Goal: Information Seeking & Learning: Learn about a topic

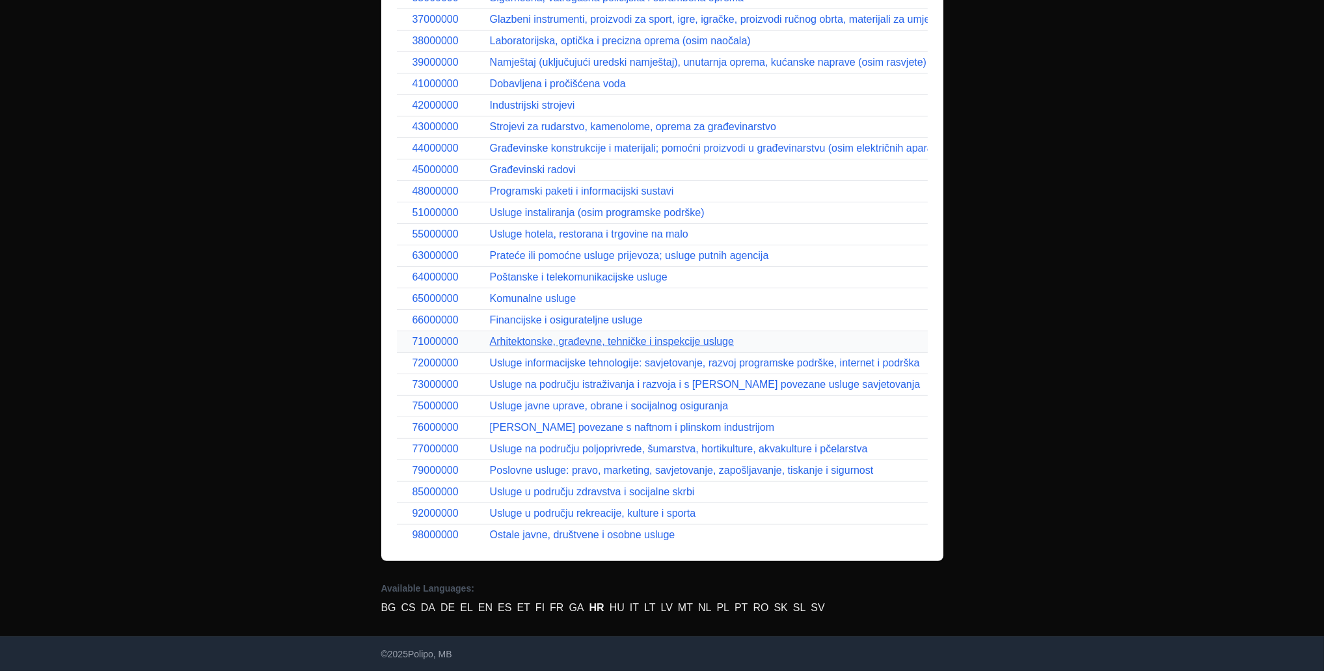
click at [526, 336] on link "Arhitektonske, građevne, tehničke i inspekcije usluge" at bounding box center [612, 341] width 244 height 11
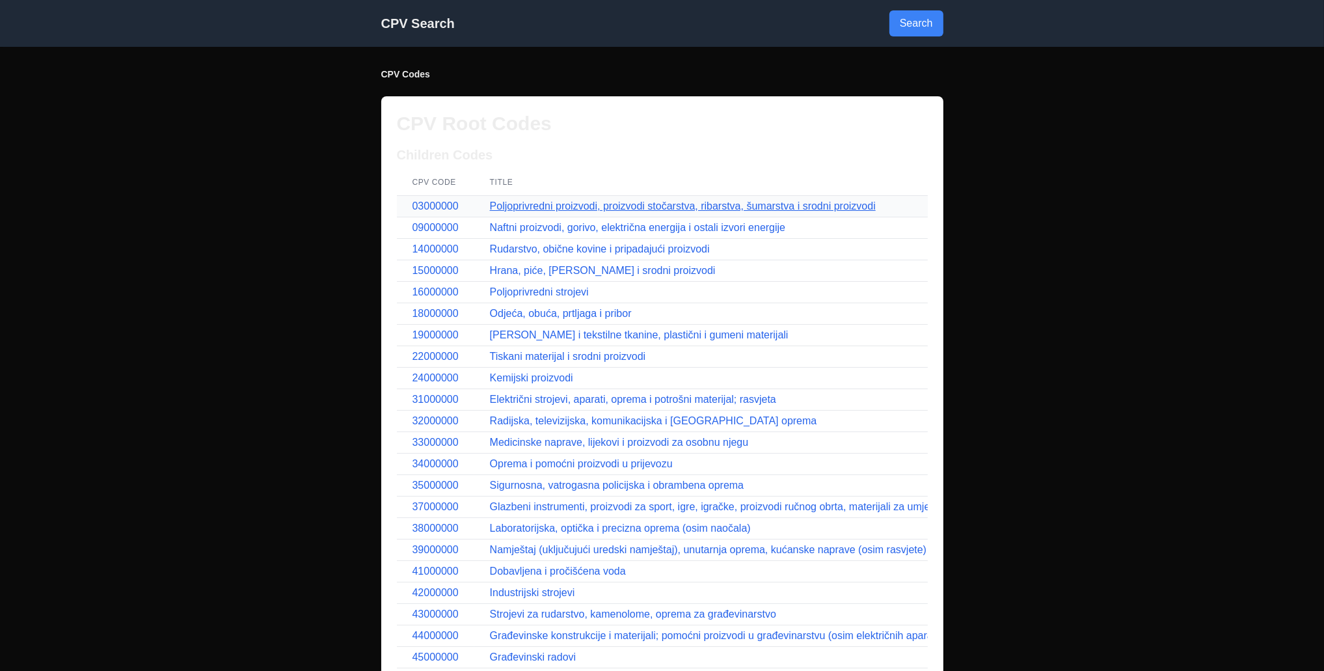
click at [528, 206] on link "Poljoprivredni proizvodi, proizvodi stočarstva, ribarstva, šumarstva i srodni p…" at bounding box center [683, 205] width 386 height 11
click at [632, 225] on link "Naftni proizvodi, gorivo, električna energija i ostali izvori energije" at bounding box center [637, 227] width 295 height 11
click at [543, 265] on link "Hrana, piće, [PERSON_NAME] i srodni proizvodi" at bounding box center [603, 270] width 226 height 11
click at [211, 370] on div "CPV Search Search CPV Codes CPV Root Codes Children Codes CPV Code Title 030000…" at bounding box center [662, 335] width 1324 height 671
click at [529, 204] on link "Poljoprivredni proizvodi, proizvodi stočarstva, ribarstva, šumarstva i srodni p…" at bounding box center [683, 205] width 386 height 11
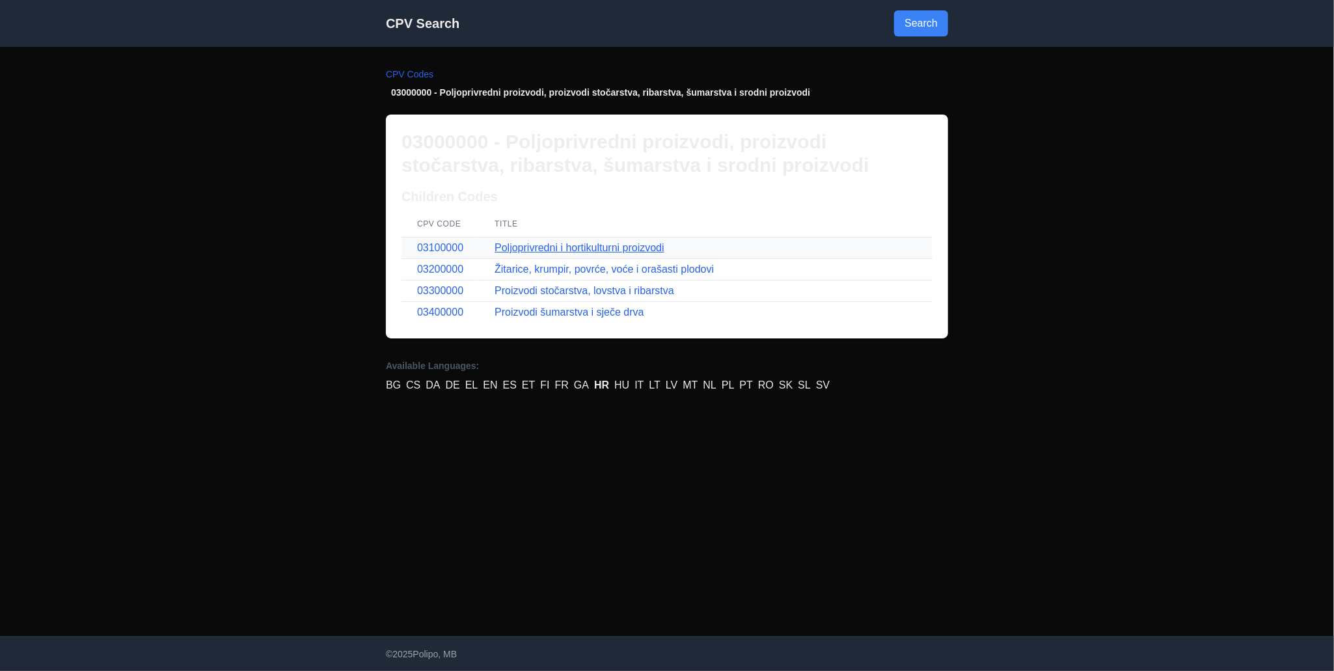
click at [533, 243] on link "Poljoprivredni i hortikulturni proizvodi" at bounding box center [580, 247] width 170 height 11
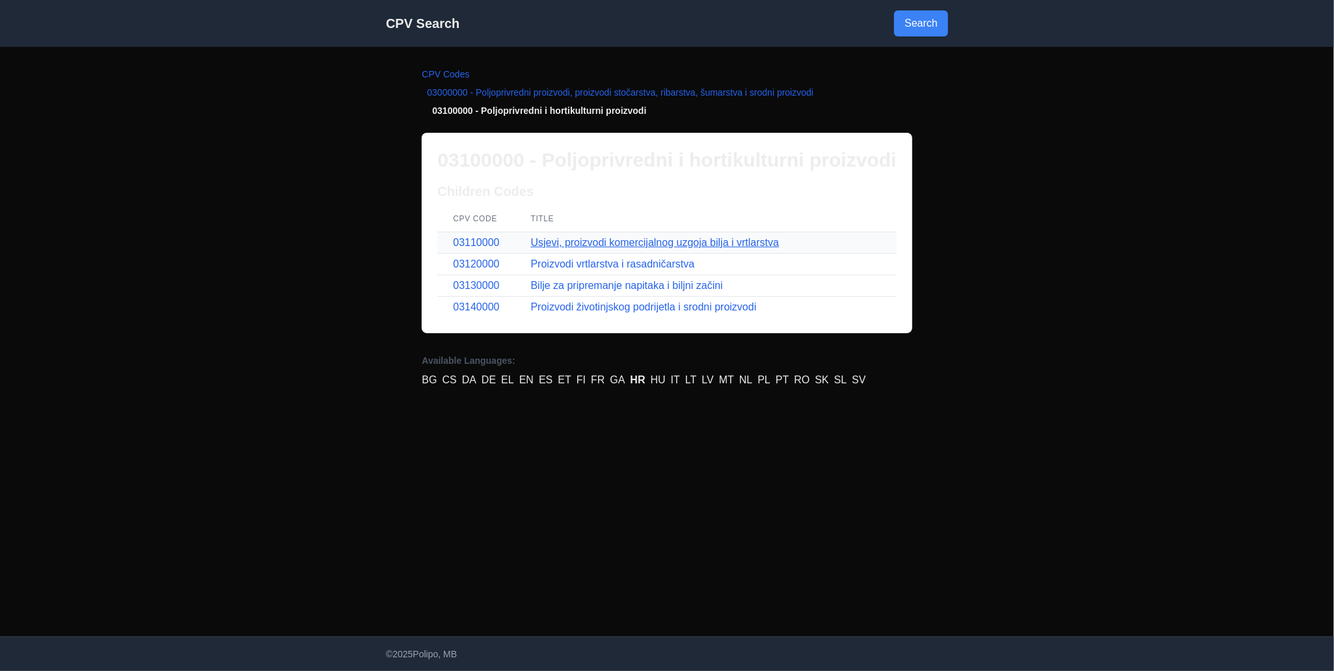
click at [575, 245] on link "Usjevi, proizvodi komercijalnog uzgoja bilja i vrtlarstva" at bounding box center [655, 242] width 248 height 11
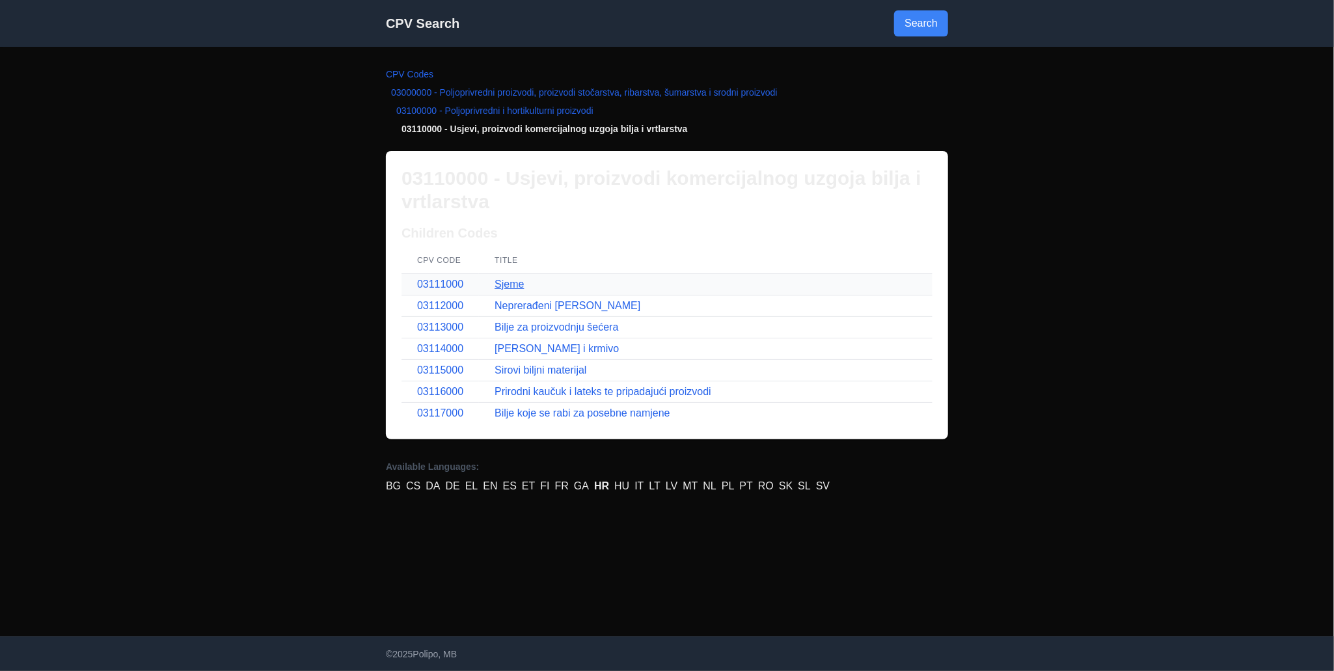
click at [515, 281] on link "Sjeme" at bounding box center [509, 284] width 29 height 11
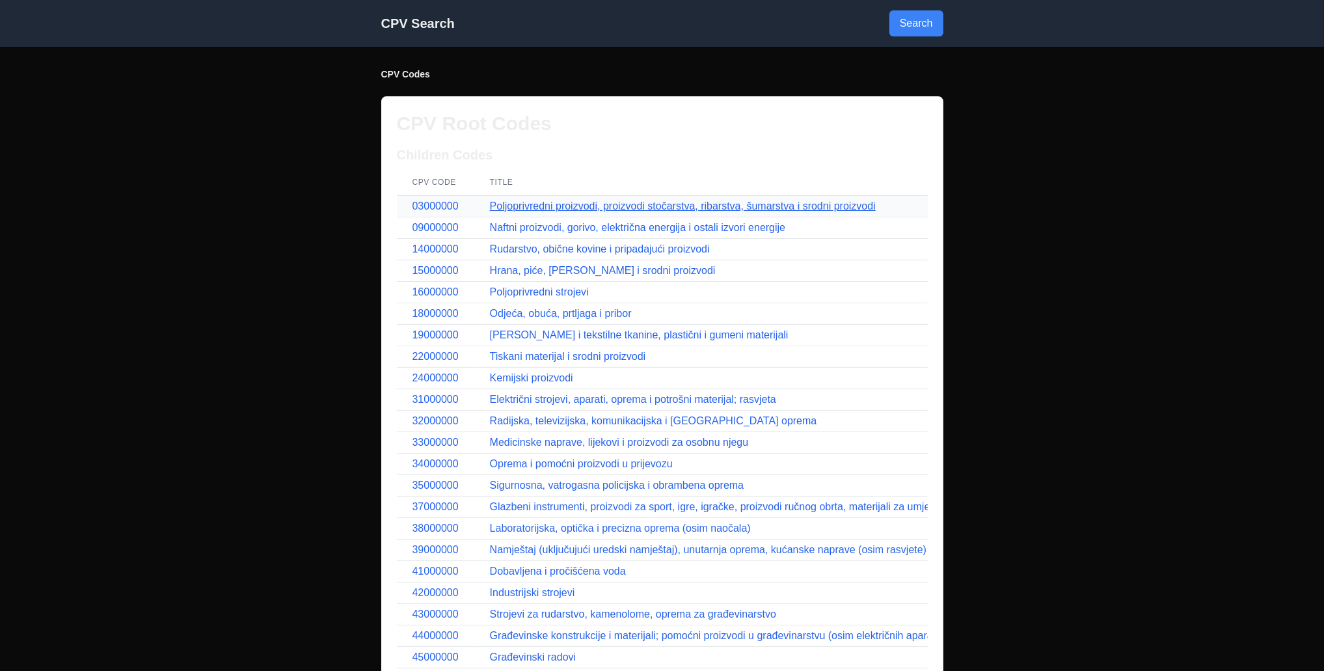
click at [528, 206] on link "Poljoprivredni proizvodi, proizvodi stočarstva, ribarstva, šumarstva i srodni p…" at bounding box center [683, 205] width 386 height 11
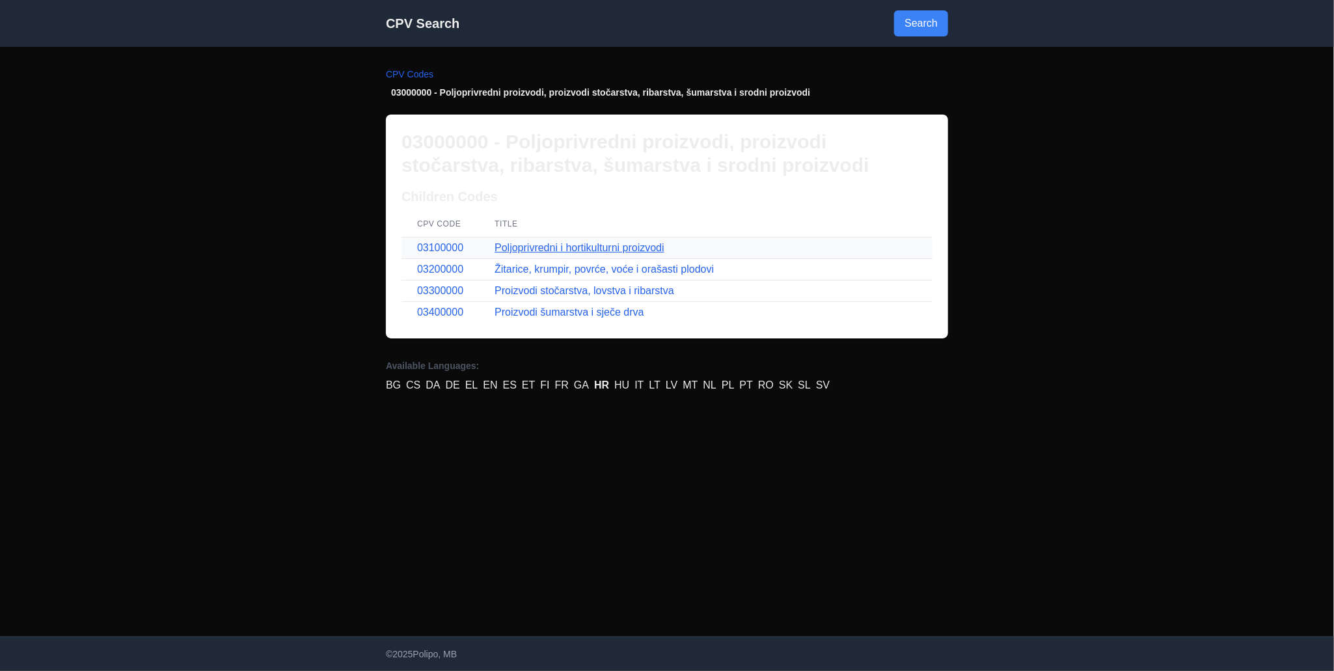
click at [547, 245] on link "Poljoprivredni i hortikulturni proizvodi" at bounding box center [580, 247] width 170 height 11
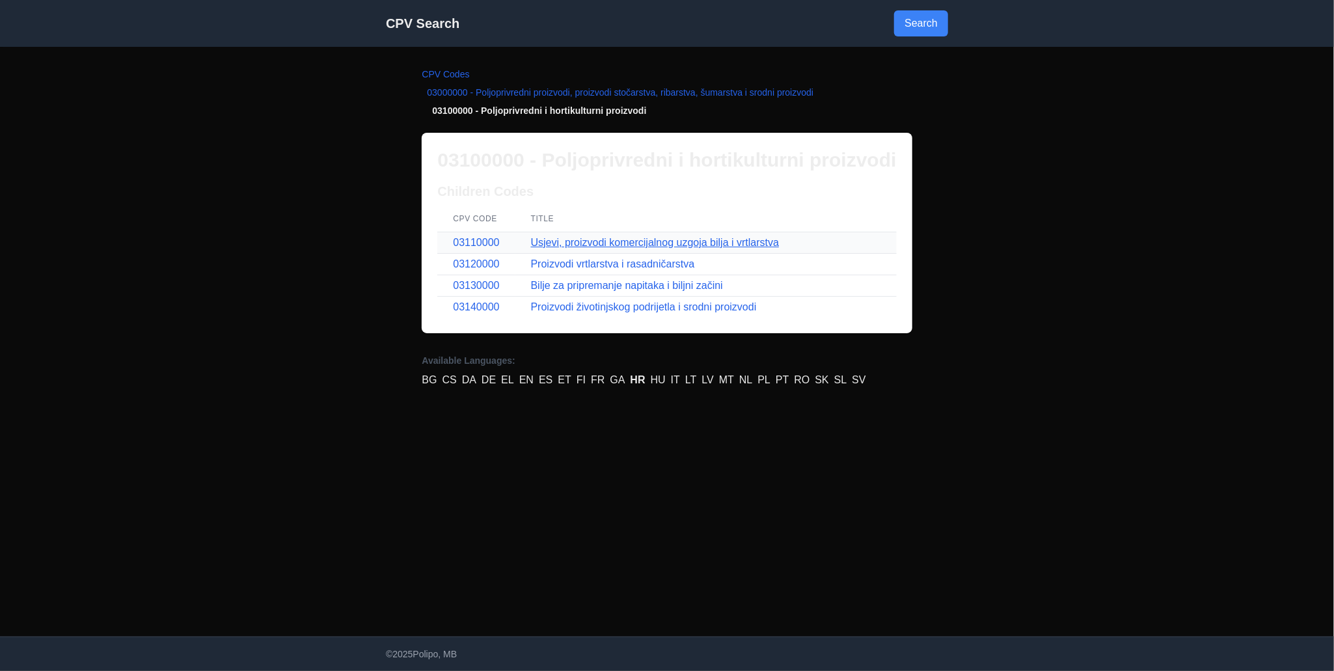
click at [593, 243] on link "Usjevi, proizvodi komercijalnog uzgoja bilja i vrtlarstva" at bounding box center [655, 242] width 248 height 11
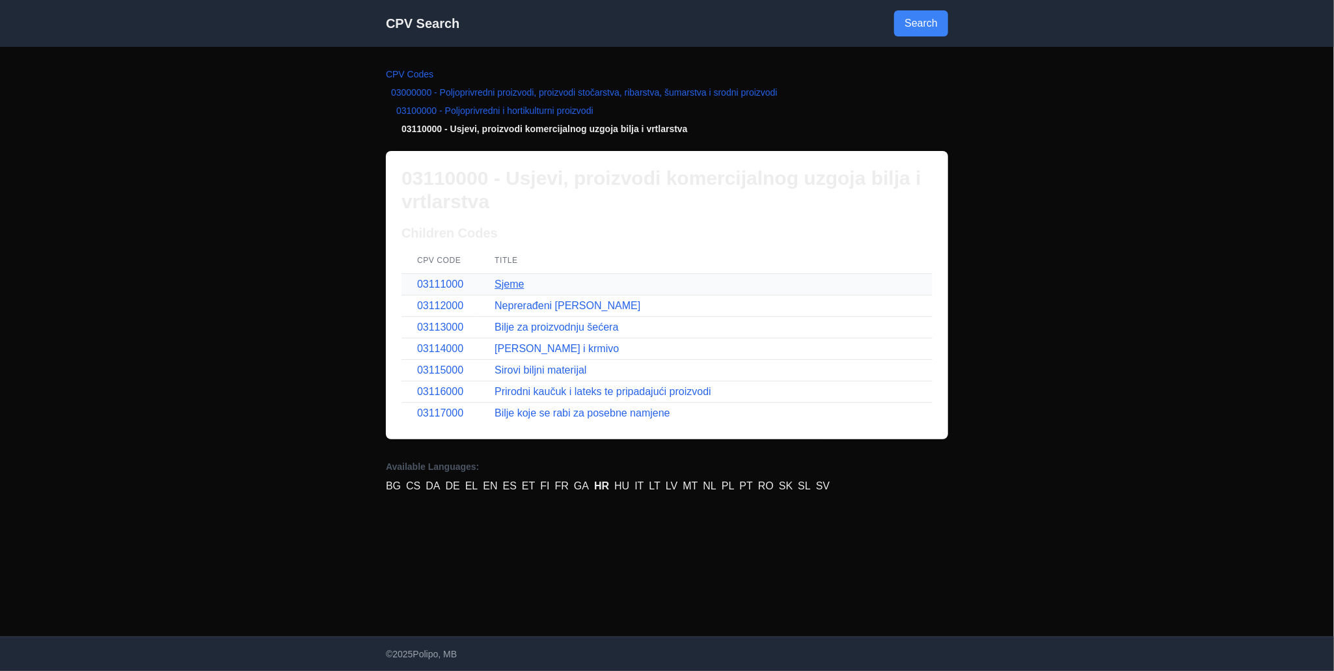
click at [513, 284] on link "Sjeme" at bounding box center [509, 284] width 29 height 11
click at [526, 307] on link "Neprerađeni [PERSON_NAME]" at bounding box center [568, 305] width 146 height 11
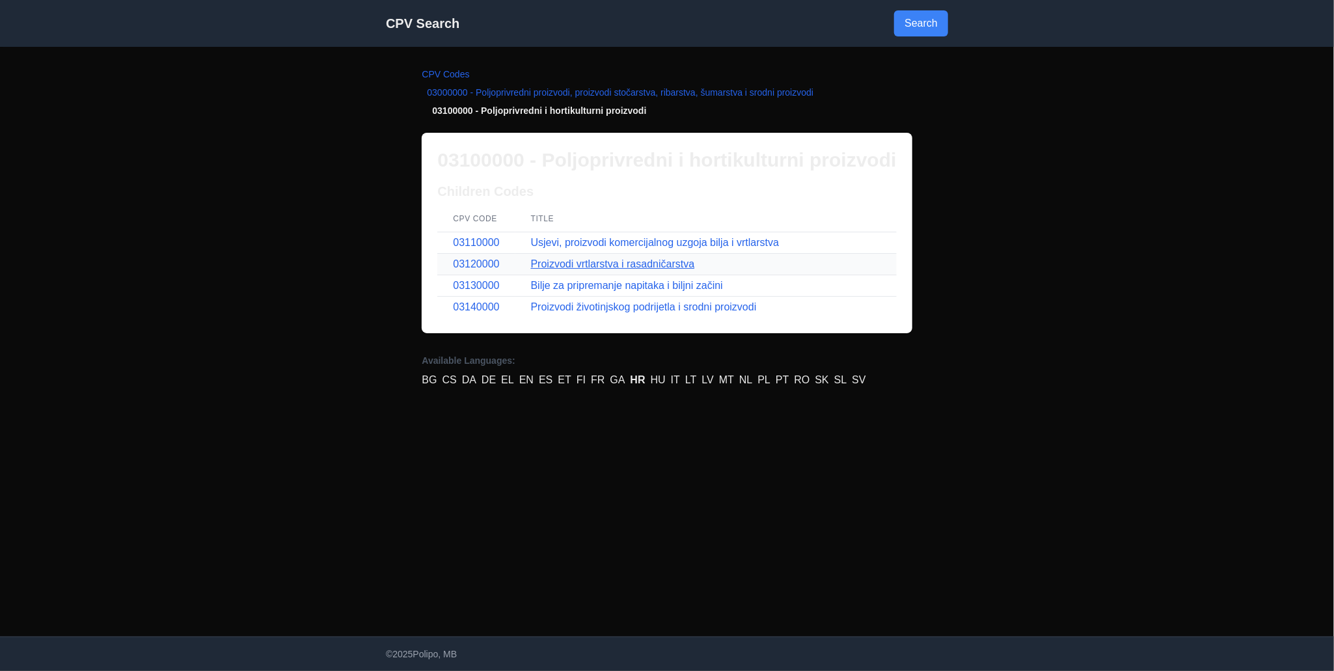
click at [549, 265] on link "Proizvodi vrtlarstva i rasadničarstva" at bounding box center [613, 263] width 164 height 11
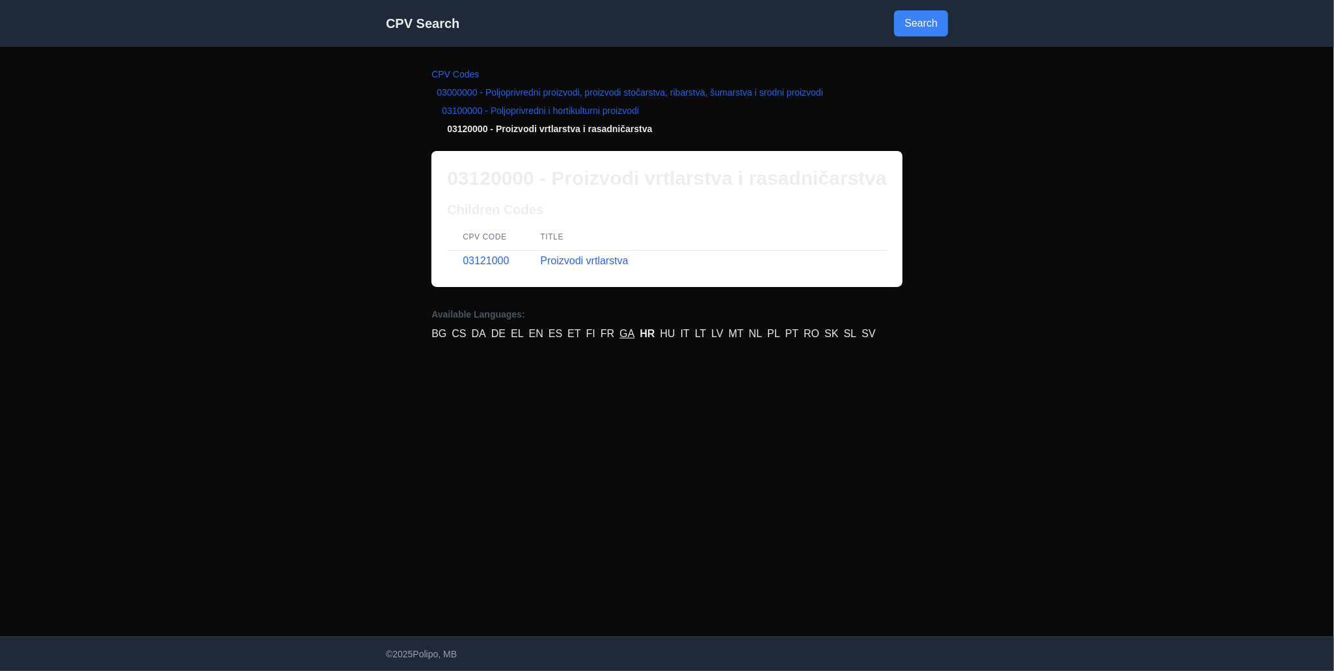
click at [624, 334] on link "GA" at bounding box center [626, 334] width 15 height 16
click at [654, 333] on link "HR" at bounding box center [654, 334] width 15 height 16
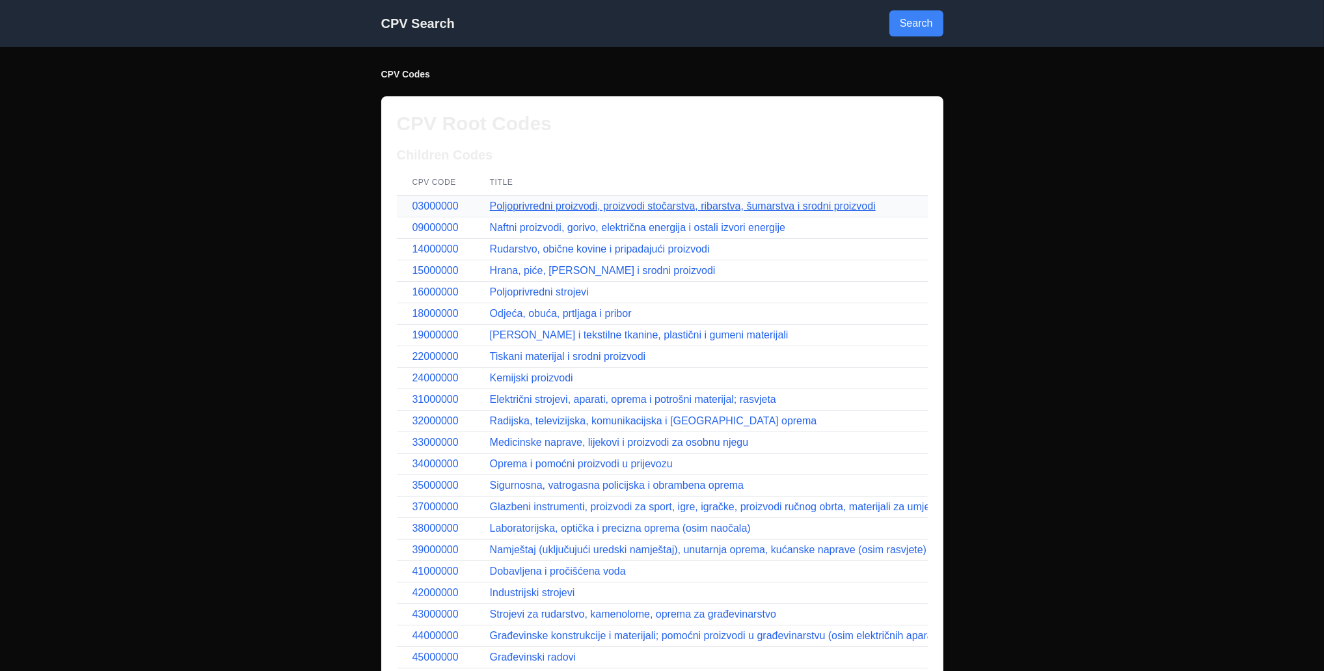
click at [517, 204] on link "Poljoprivredni proizvodi, proizvodi stočarstva, ribarstva, šumarstva i srodni p…" at bounding box center [683, 205] width 386 height 11
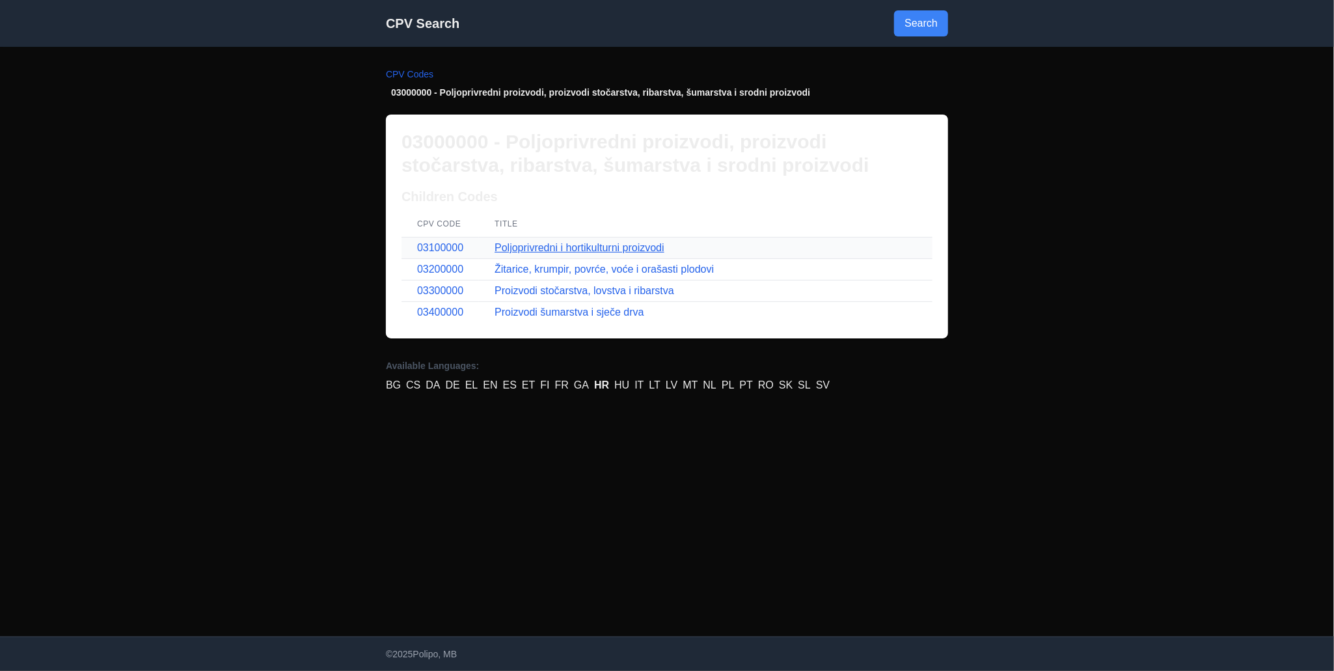
click at [544, 252] on link "Poljoprivredni i hortikulturni proizvodi" at bounding box center [580, 247] width 170 height 11
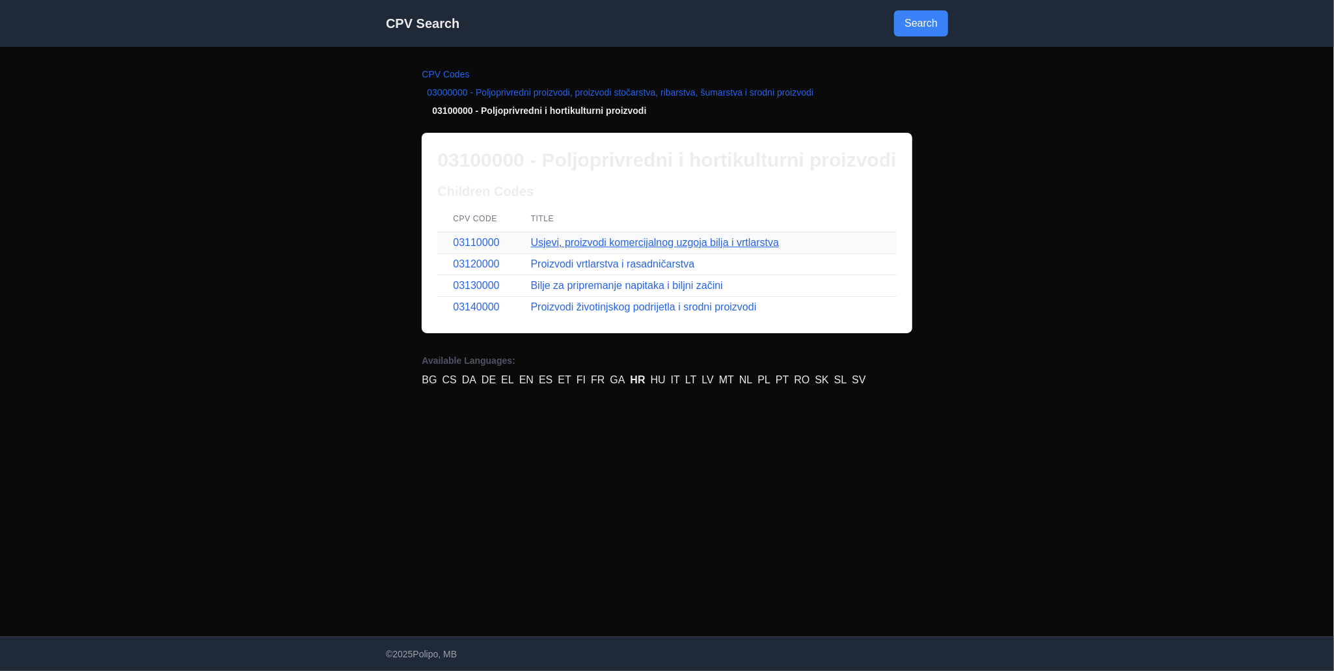
click at [541, 245] on link "Usjevi, proizvodi komercijalnog uzgoja bilja i vrtlarstva" at bounding box center [655, 242] width 248 height 11
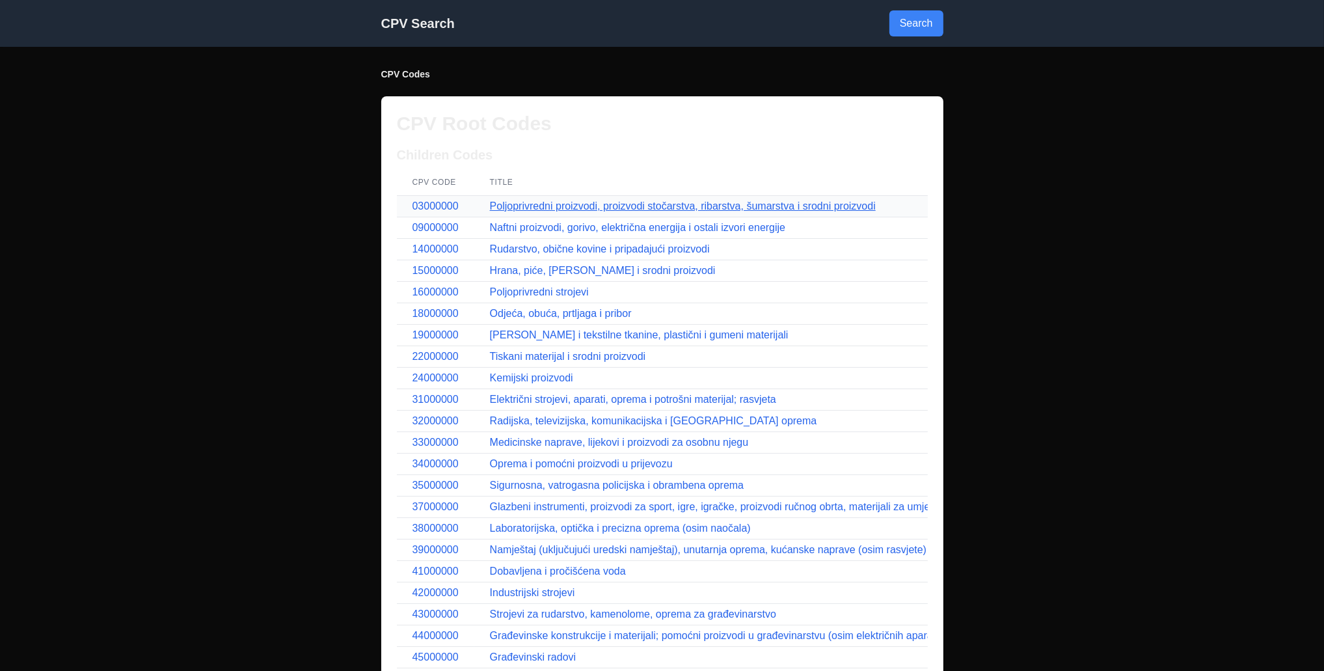
click at [515, 203] on link "Poljoprivredni proizvodi, proizvodi stočarstva, ribarstva, šumarstva i srodni p…" at bounding box center [683, 205] width 386 height 11
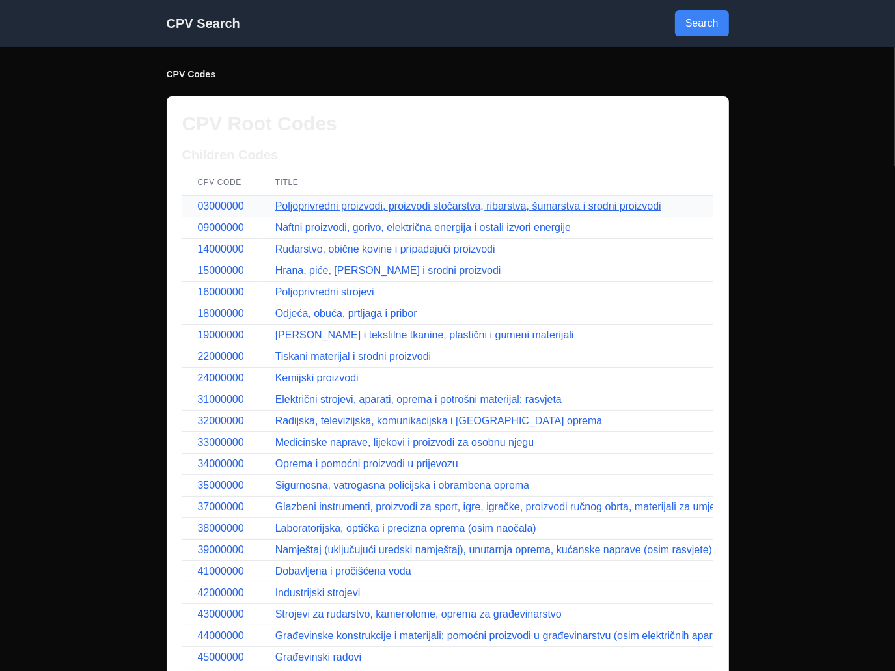
click at [310, 206] on link "Poljoprivredni proizvodi, proizvodi stočarstva, ribarstva, šumarstva i srodni p…" at bounding box center [468, 205] width 386 height 11
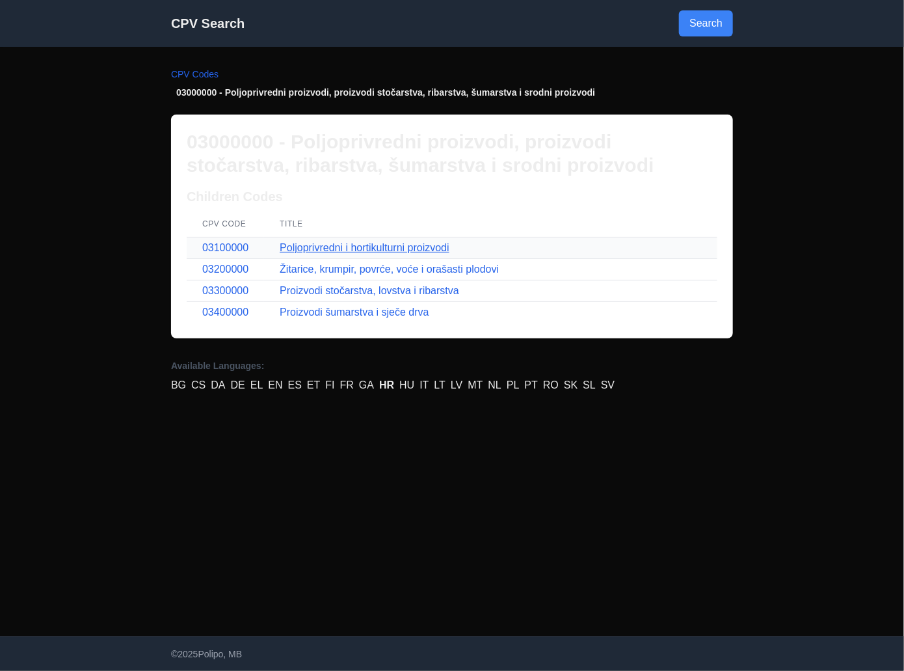
click at [375, 248] on link "Poljoprivredni i hortikulturni proizvodi" at bounding box center [365, 247] width 170 height 11
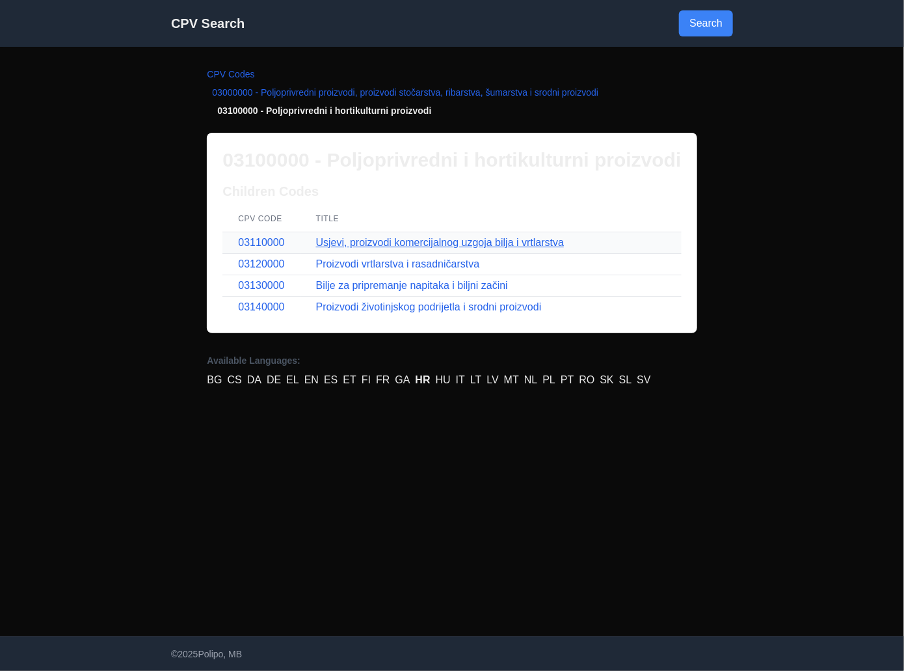
click at [476, 245] on link "Usjevi, proizvodi komercijalnog uzgoja bilja i vrtlarstva" at bounding box center [440, 242] width 248 height 11
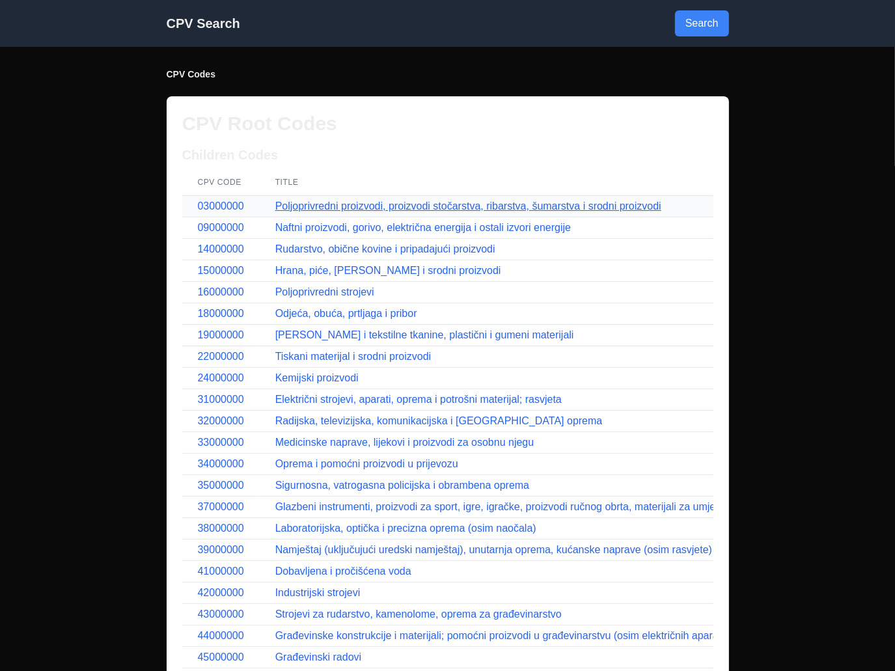
click at [529, 205] on link "Poljoprivredni proizvodi, proizvodi stočarstva, ribarstva, šumarstva i srodni p…" at bounding box center [468, 205] width 386 height 11
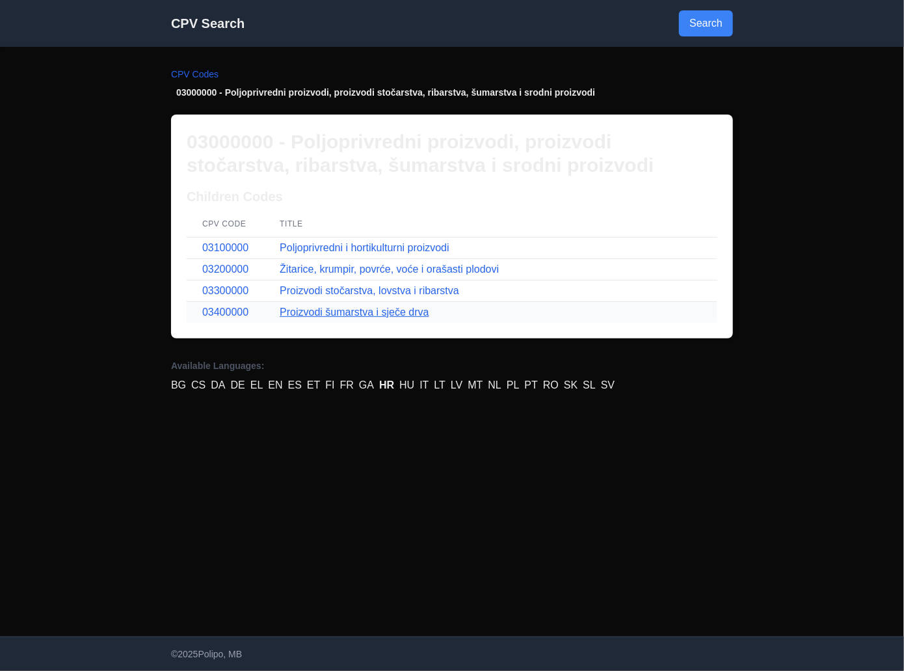
click at [355, 314] on link "Proizvodi šumarstva i sječe drva" at bounding box center [354, 311] width 149 height 11
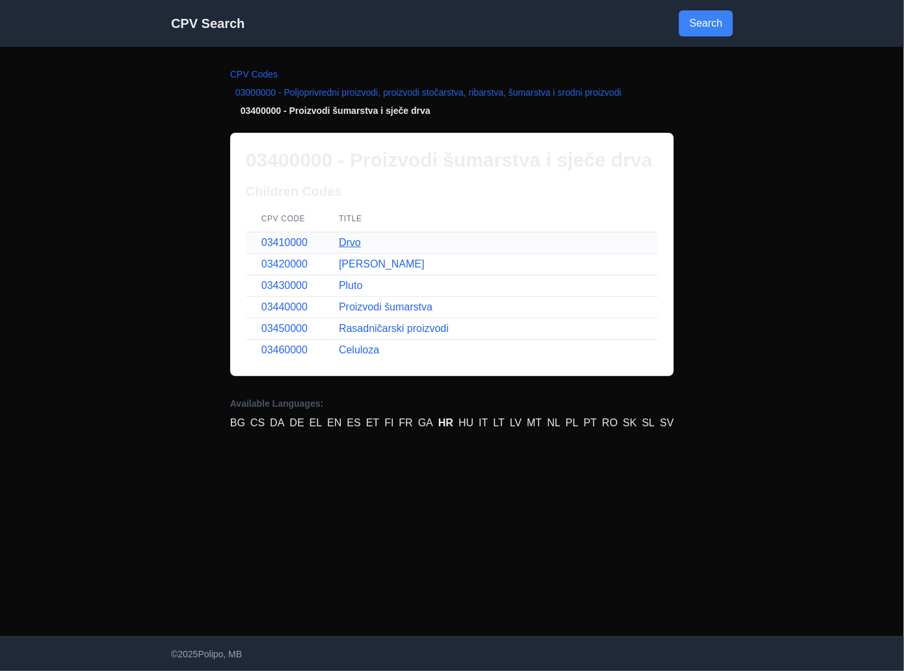
click at [354, 242] on link "Drvo" at bounding box center [350, 242] width 22 height 11
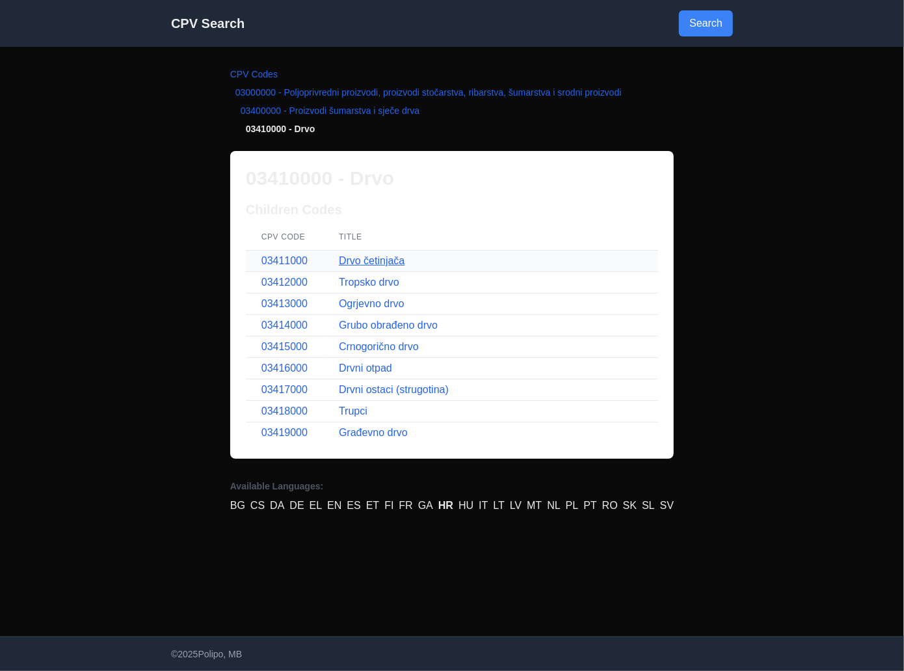
click at [369, 261] on link "Drvo četinjača" at bounding box center [372, 260] width 66 height 11
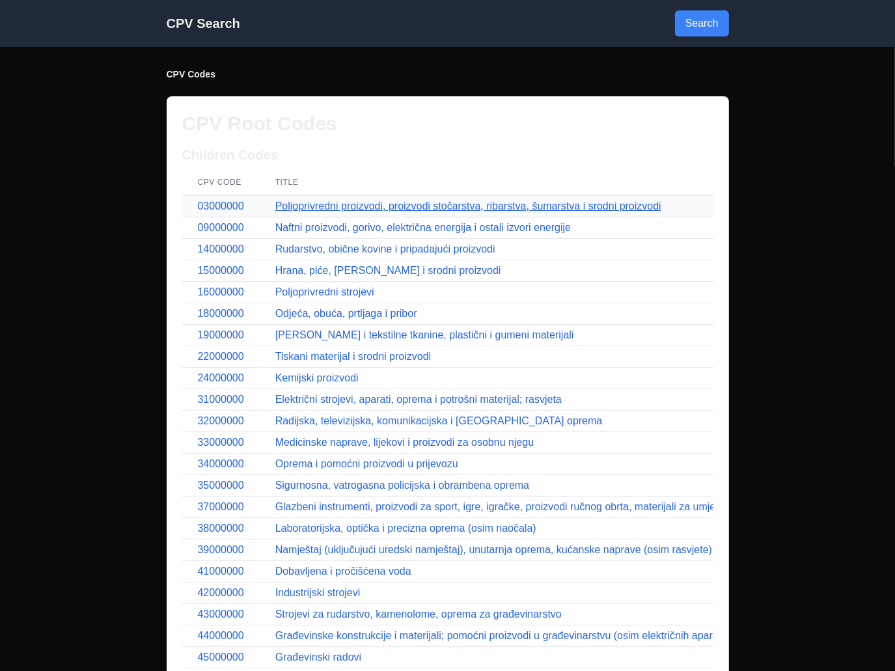
click at [305, 210] on link "Poljoprivredni proizvodi, proizvodi stočarstva, ribarstva, šumarstva i srodni p…" at bounding box center [468, 205] width 386 height 11
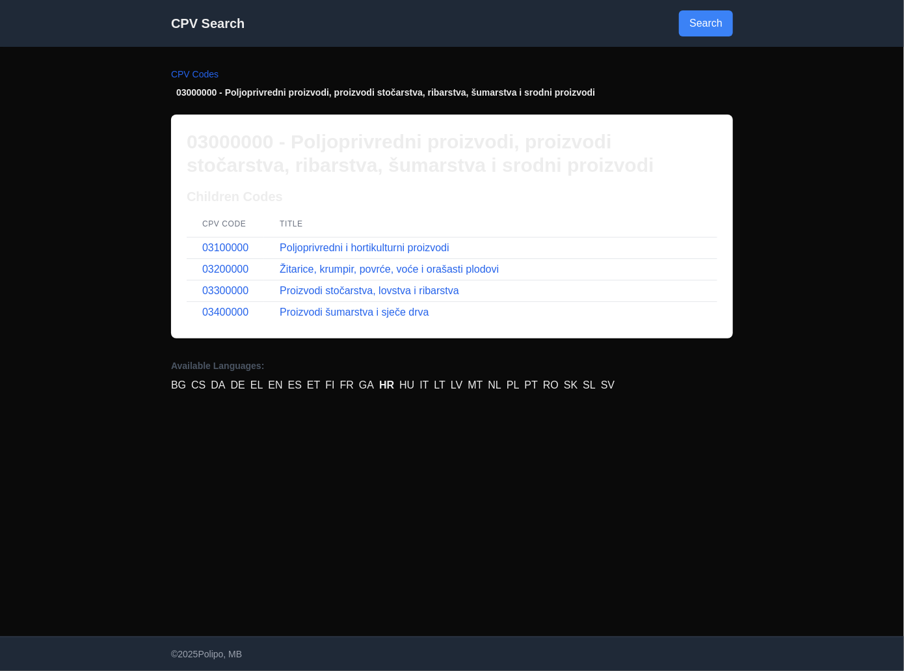
click at [459, 490] on main "CPV Codes 03000000 - Poljoprivredni proizvodi, proizvodi stočarstva, ribarstva,…" at bounding box center [452, 342] width 583 height 590
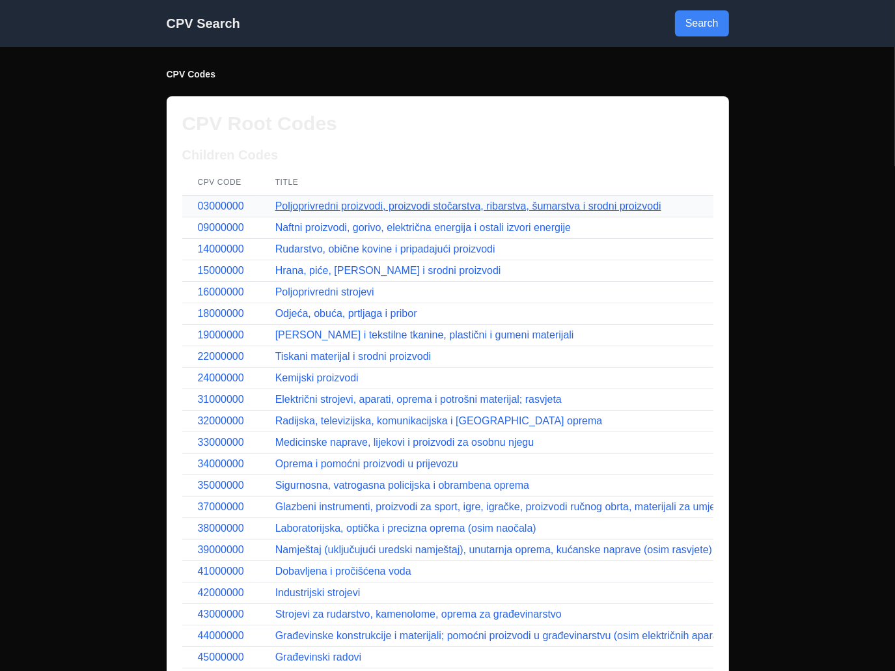
click at [320, 202] on link "Poljoprivredni proizvodi, proizvodi stočarstva, ribarstva, šumarstva i srodni p…" at bounding box center [468, 205] width 386 height 11
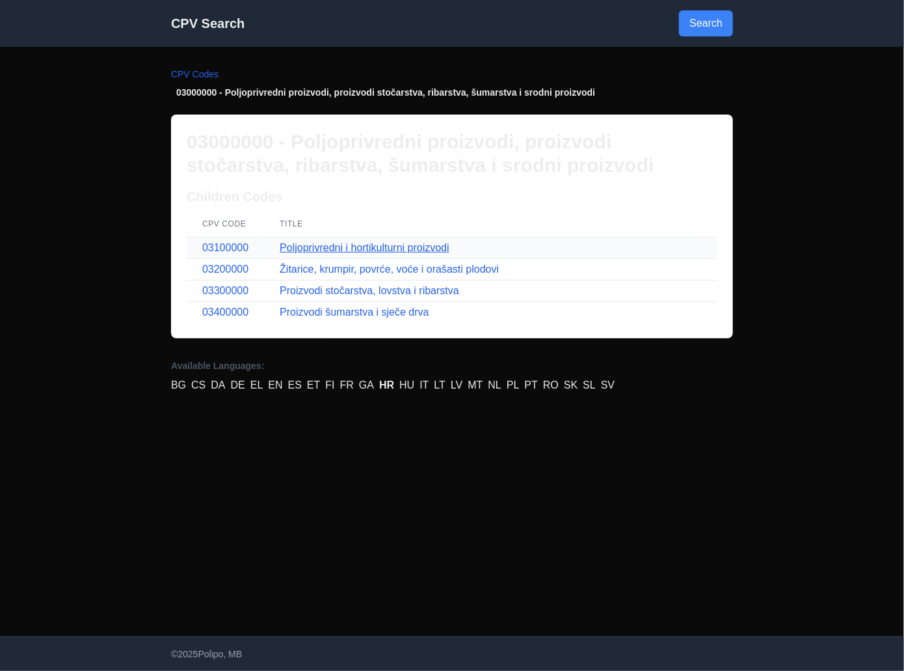
click at [320, 243] on link "Poljoprivredni i hortikulturni proizvodi" at bounding box center [365, 247] width 170 height 11
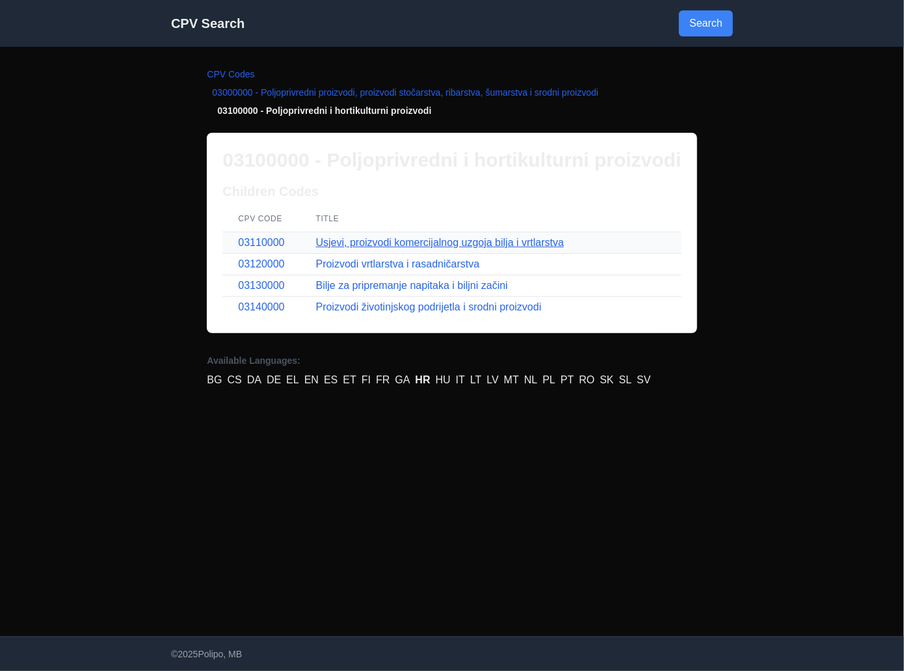
click at [362, 241] on link "Usjevi, proizvodi komercijalnog uzgoja bilja i vrtlarstva" at bounding box center [440, 242] width 248 height 11
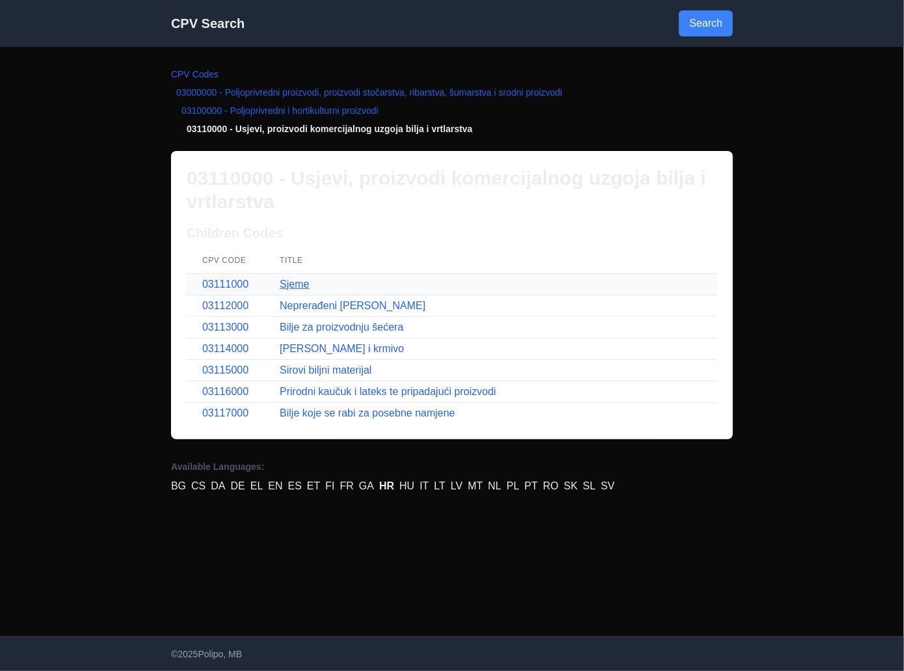
click at [286, 285] on link "Sjeme" at bounding box center [294, 284] width 29 height 11
click at [310, 302] on link "Neprerađeni [PERSON_NAME]" at bounding box center [353, 305] width 146 height 11
click at [310, 330] on link "Bilje za proizvodnju šećera" at bounding box center [342, 326] width 124 height 11
click at [318, 366] on link "Sirovi biljni materijal" at bounding box center [326, 369] width 92 height 11
click at [308, 388] on link "Prirodni kaučuk i lateks te pripadajući proizvodi" at bounding box center [388, 391] width 217 height 11
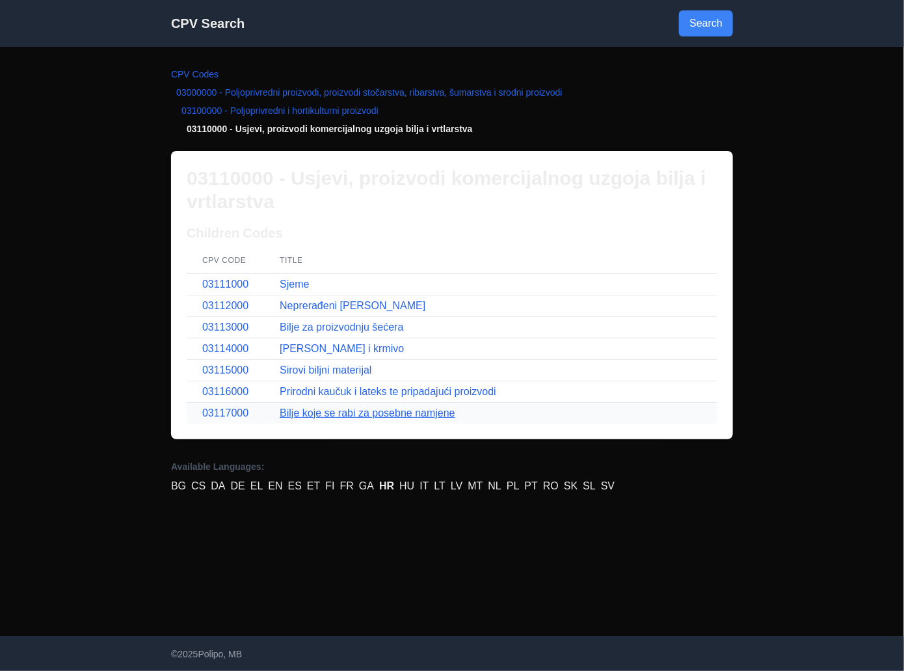
click at [346, 413] on link "Bilje koje se rabi za posebne namjene" at bounding box center [368, 412] width 176 height 11
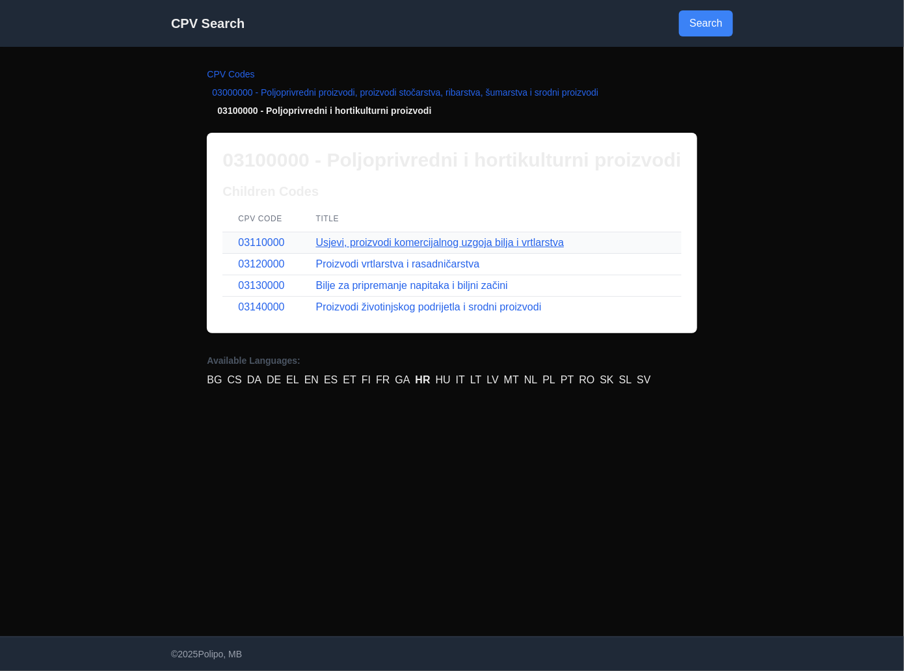
click at [354, 244] on link "Usjevi, proizvodi komercijalnog uzgoja bilja i vrtlarstva" at bounding box center [440, 242] width 248 height 11
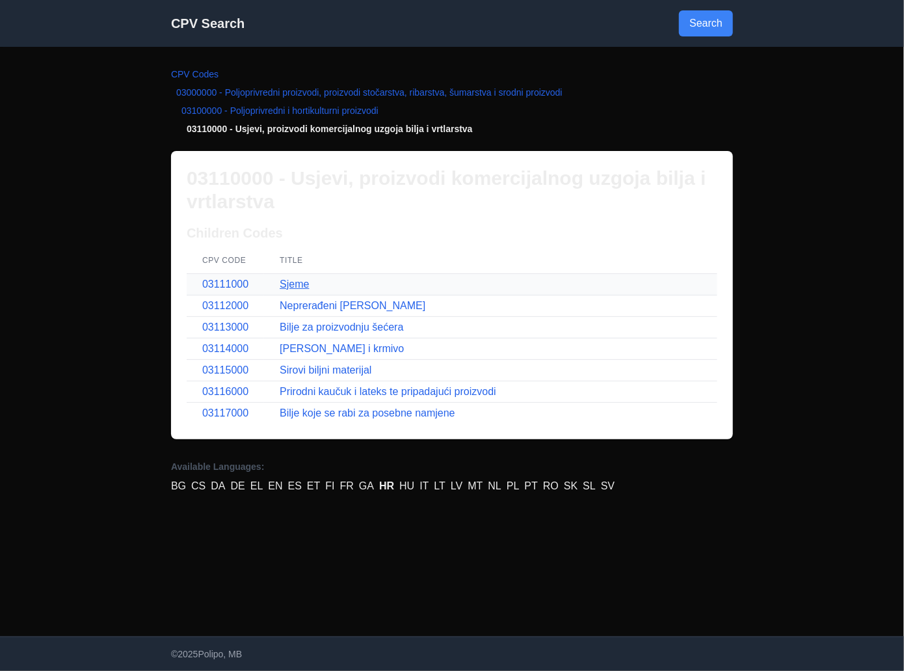
click at [288, 284] on link "Sjeme" at bounding box center [294, 284] width 29 height 11
drag, startPoint x: 303, startPoint y: 260, endPoint x: 279, endPoint y: 258, distance: 24.8
click at [279, 258] on th "Title" at bounding box center [491, 260] width 454 height 27
copy th "Title"
click at [191, 74] on link "CPV Codes" at bounding box center [195, 74] width 48 height 10
